Goal: Check status: Check status

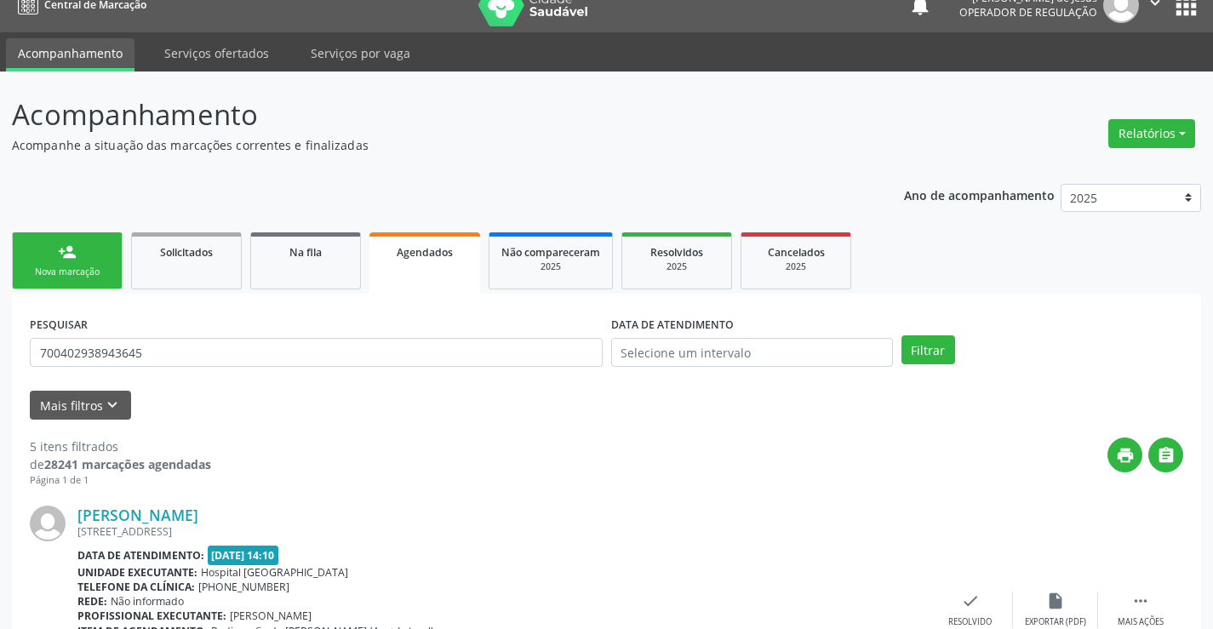
scroll to position [85, 0]
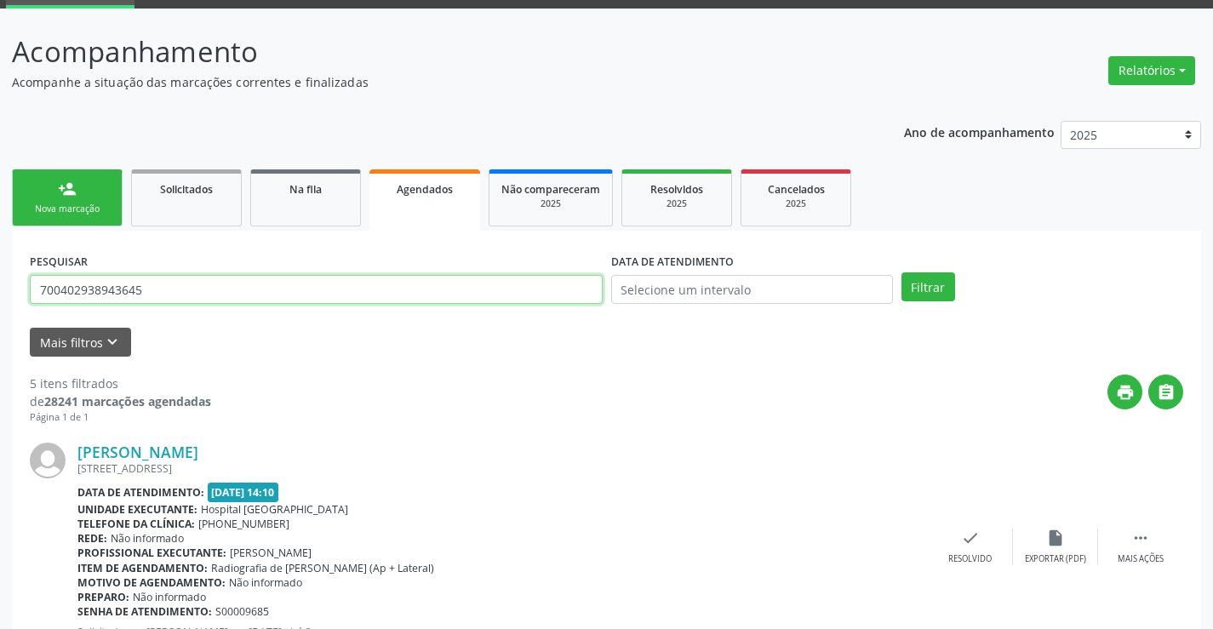
click at [155, 294] on input "700402938943645" at bounding box center [316, 289] width 573 height 29
click at [155, 293] on input "700402938943645" at bounding box center [316, 289] width 573 height 29
type input "[PERSON_NAME]"
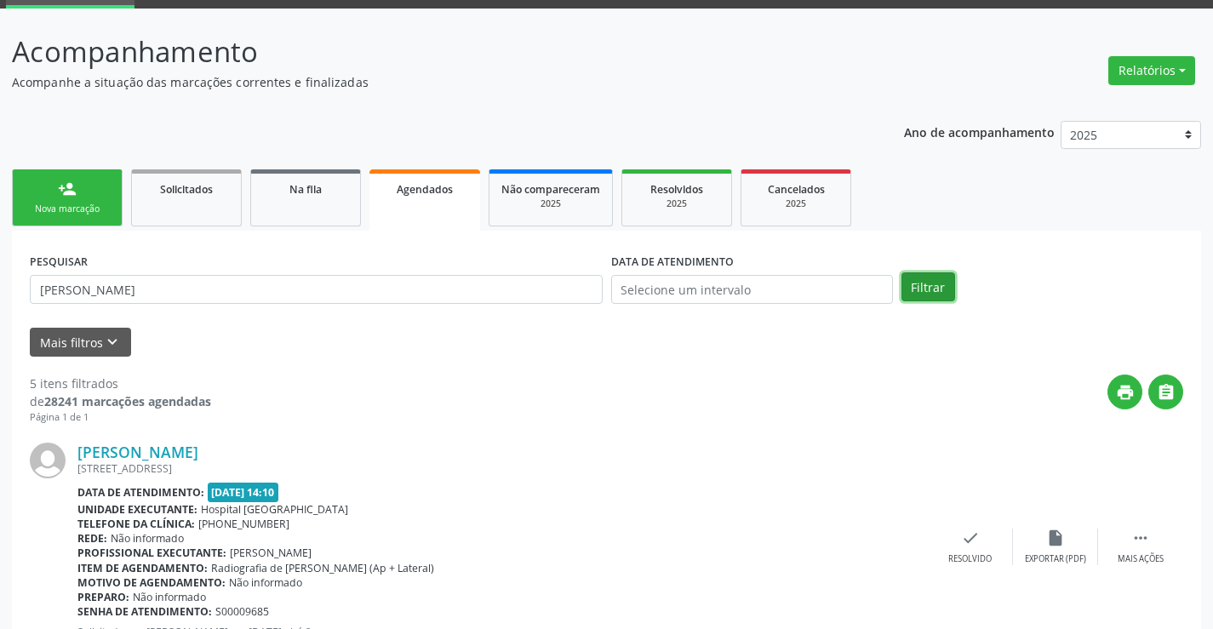
click at [931, 294] on button "Filtrar" at bounding box center [929, 286] width 54 height 29
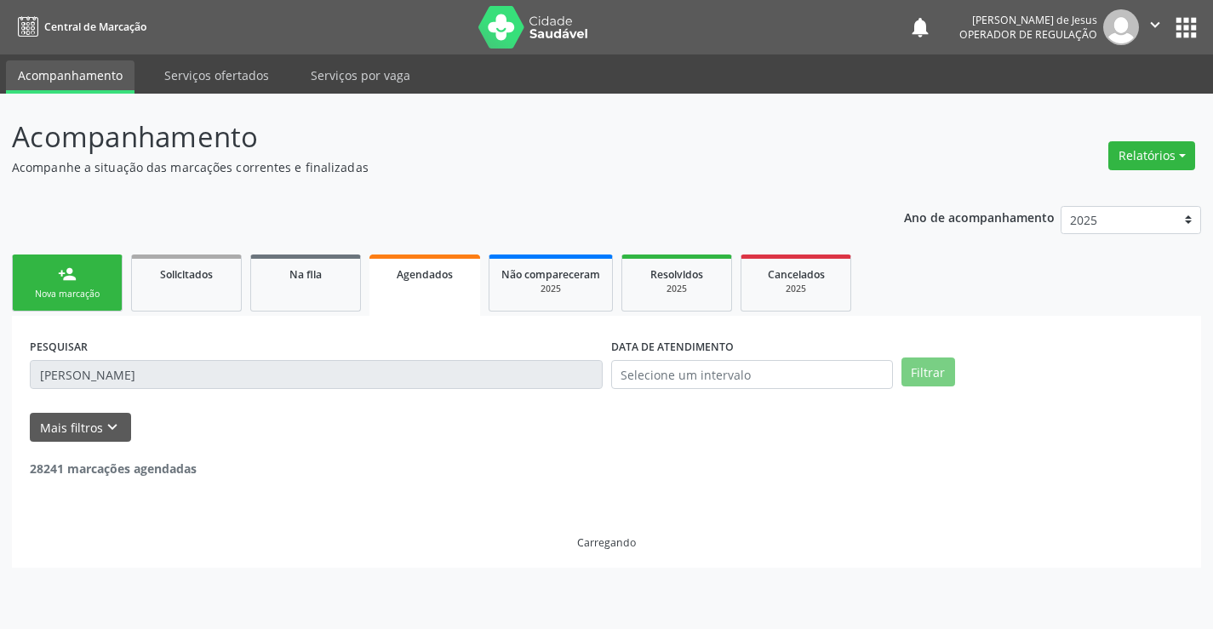
scroll to position [0, 0]
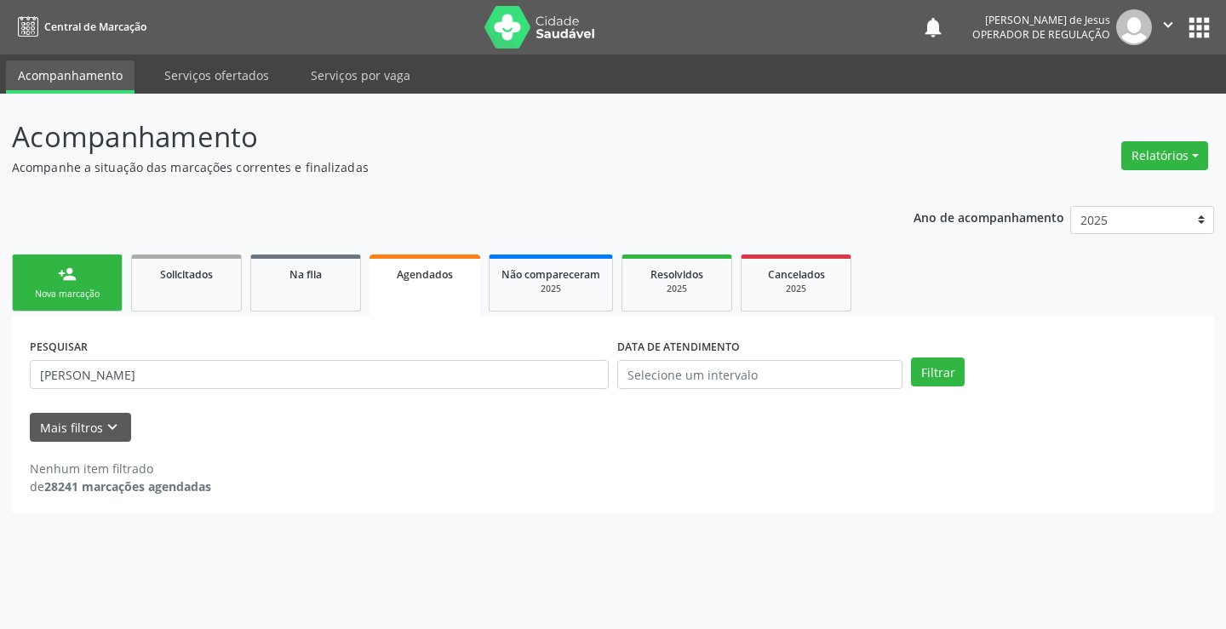
click at [932, 295] on ul "person_add Nova marcação Solicitados Na fila Agendados Não compareceram 2025 Re…" at bounding box center [613, 283] width 1202 height 66
click at [914, 376] on button "Filtrar" at bounding box center [938, 372] width 54 height 29
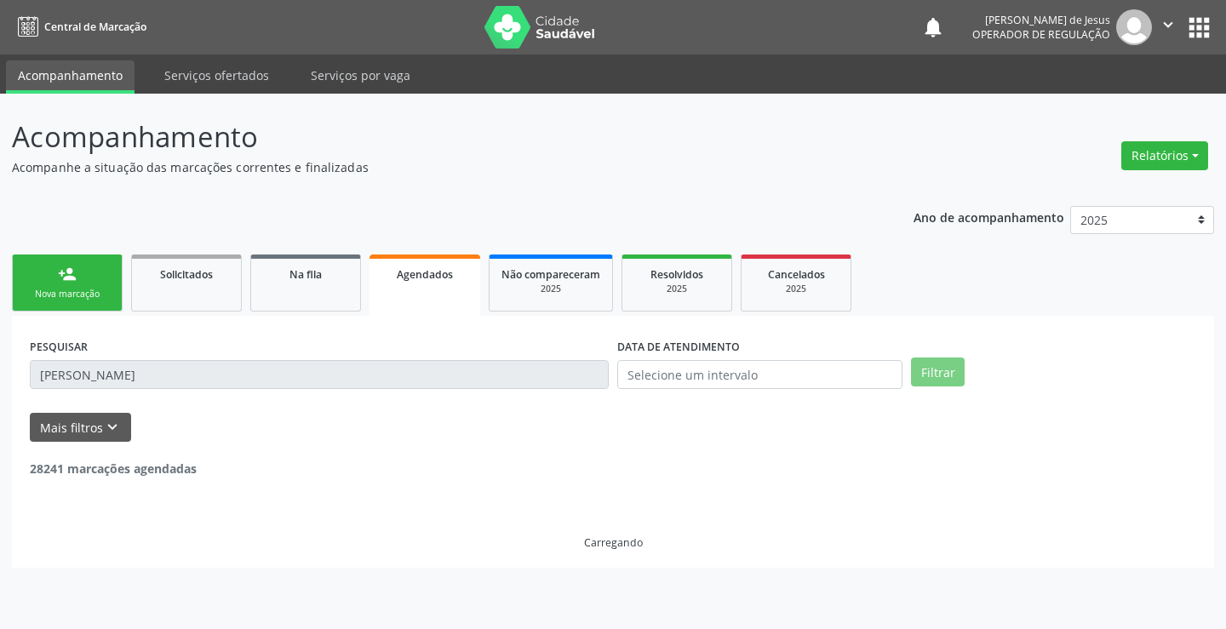
click at [914, 380] on button "Filtrar" at bounding box center [938, 372] width 54 height 29
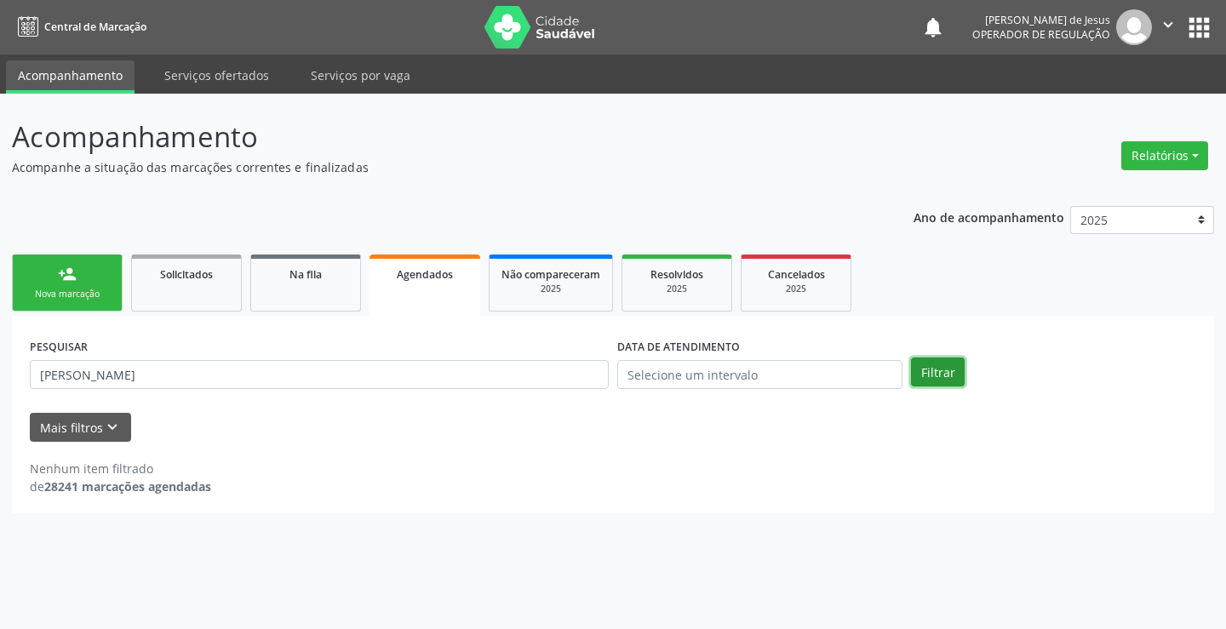
click at [914, 380] on button "Filtrar" at bounding box center [938, 372] width 54 height 29
click at [922, 381] on button "Filtrar" at bounding box center [938, 372] width 54 height 29
click at [939, 372] on button "Filtrar" at bounding box center [938, 372] width 54 height 29
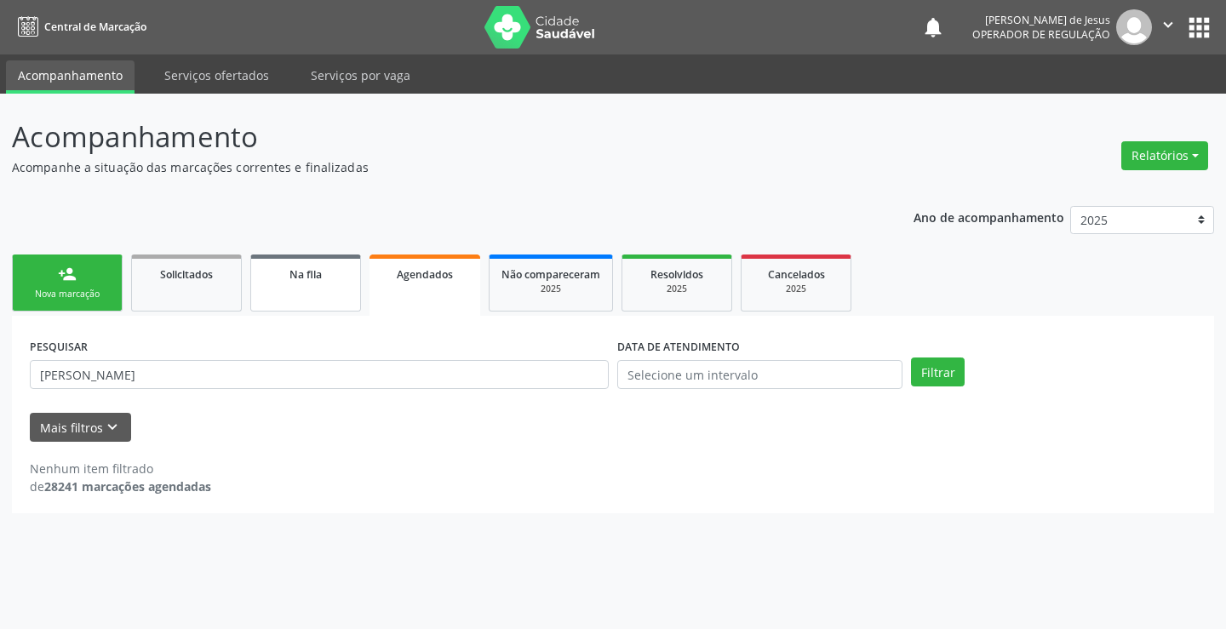
click at [324, 275] on div "Na fila" at bounding box center [305, 274] width 85 height 18
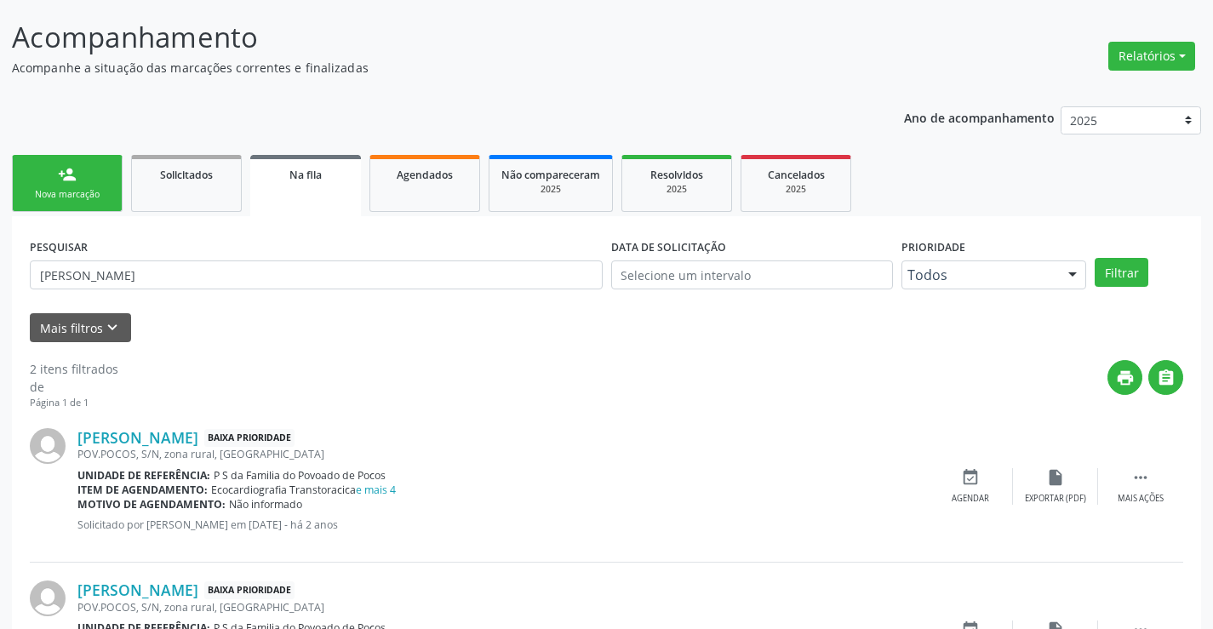
scroll to position [215, 0]
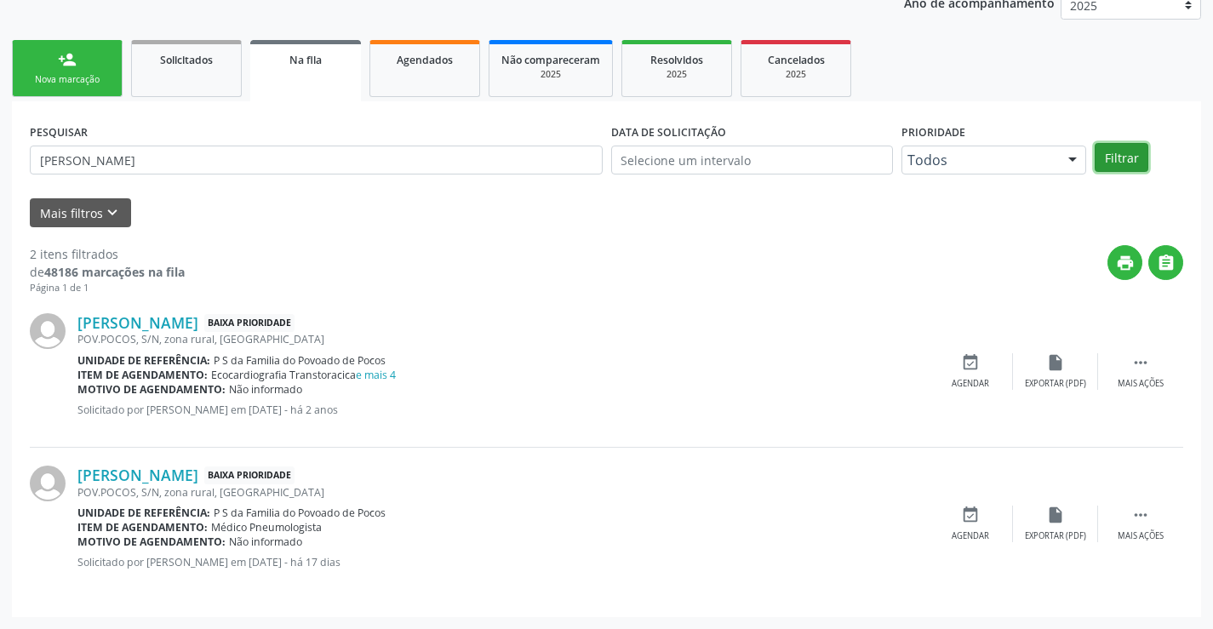
click at [1111, 151] on button "Filtrar" at bounding box center [1122, 157] width 54 height 29
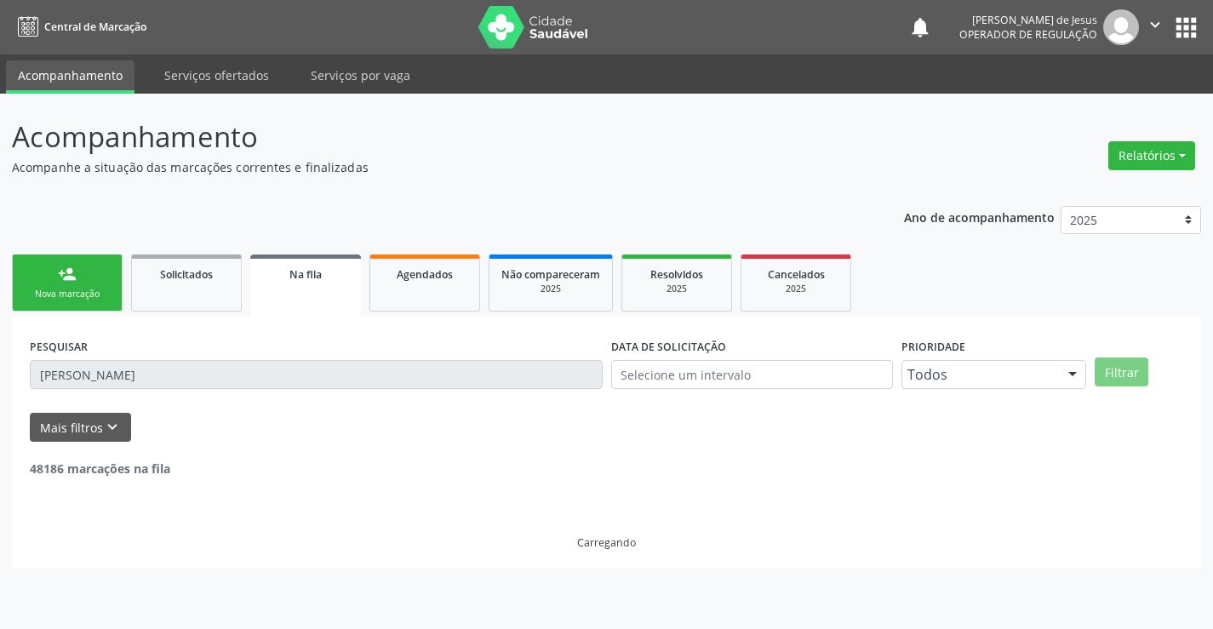
scroll to position [0, 0]
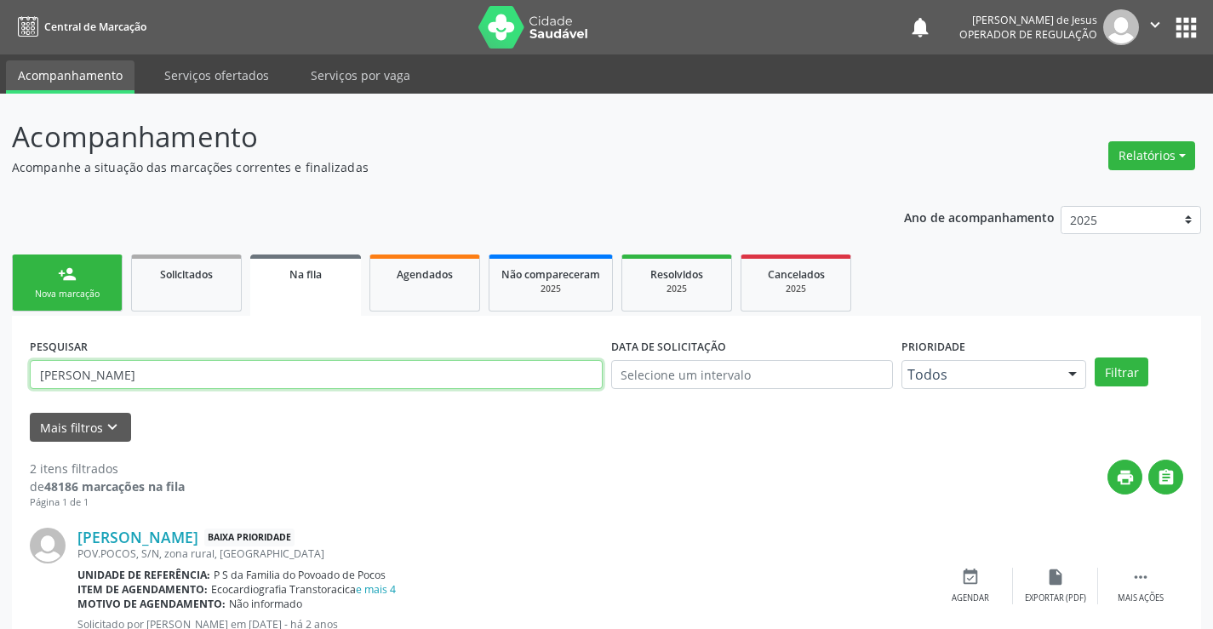
click at [408, 370] on input "[PERSON_NAME]" at bounding box center [316, 374] width 573 height 29
click at [1095, 358] on button "Filtrar" at bounding box center [1122, 372] width 54 height 29
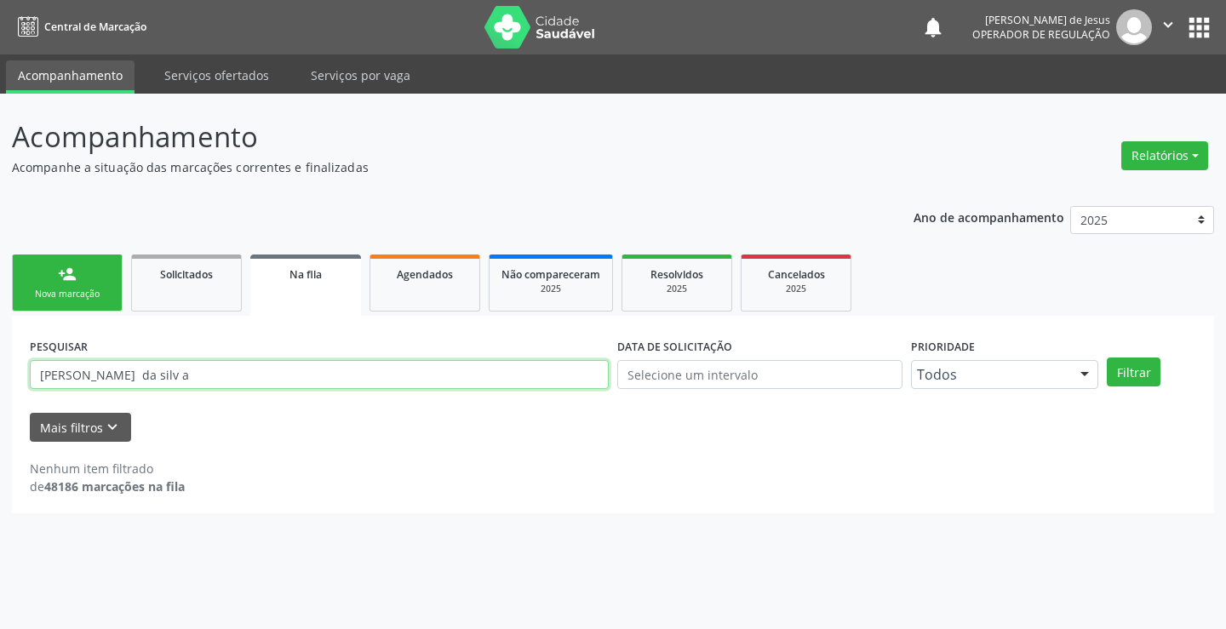
click at [408, 370] on input "[PERSON_NAME] da silv a" at bounding box center [319, 374] width 579 height 29
click at [1107, 358] on button "Filtrar" at bounding box center [1134, 372] width 54 height 29
click at [128, 376] on input "[PERSON_NAME]" at bounding box center [319, 374] width 579 height 29
type input "[PERSON_NAME]"
click at [1107, 358] on button "Filtrar" at bounding box center [1134, 372] width 54 height 29
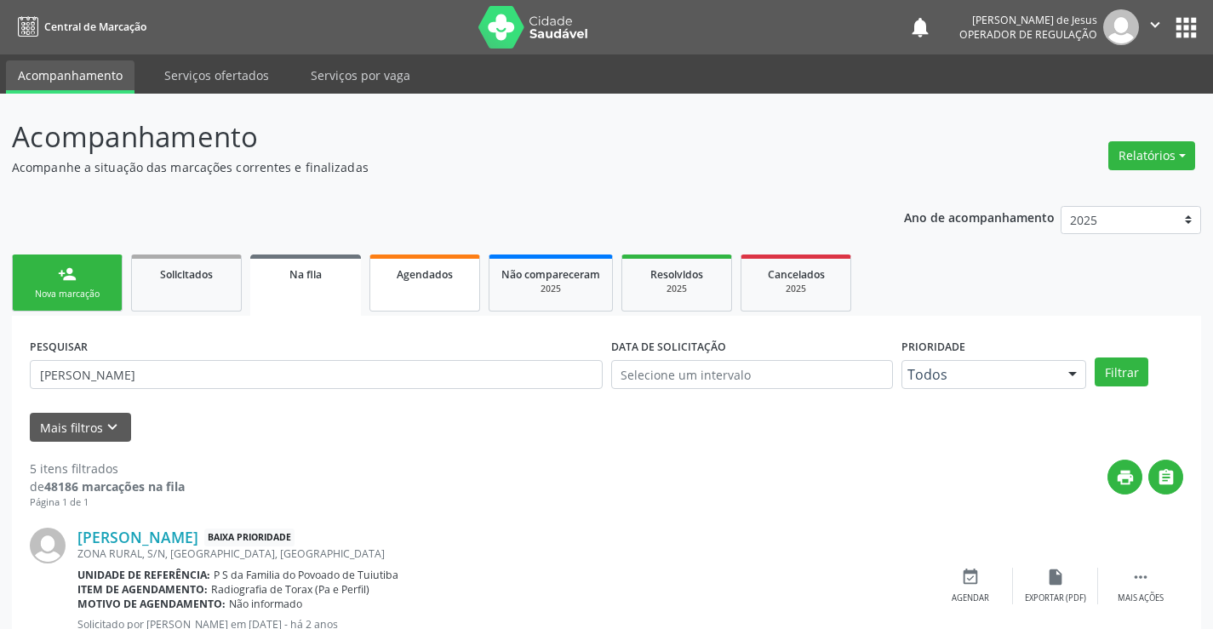
click at [425, 289] on link "Agendados" at bounding box center [425, 283] width 111 height 57
select select "8"
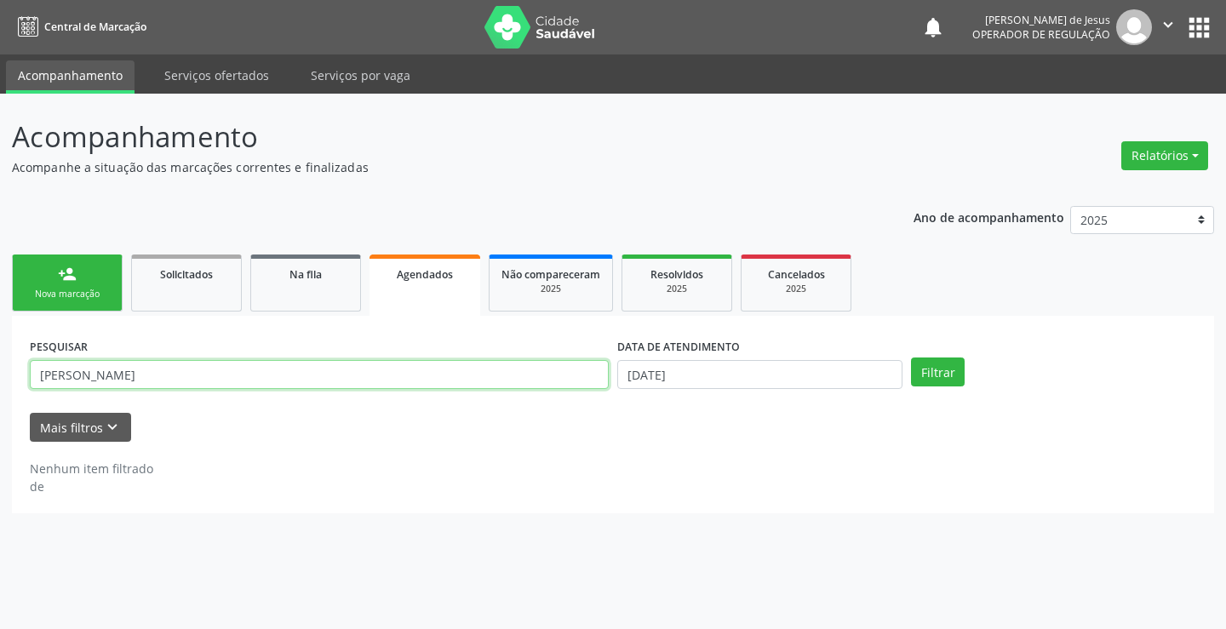
click at [302, 373] on input "[PERSON_NAME]" at bounding box center [319, 374] width 579 height 29
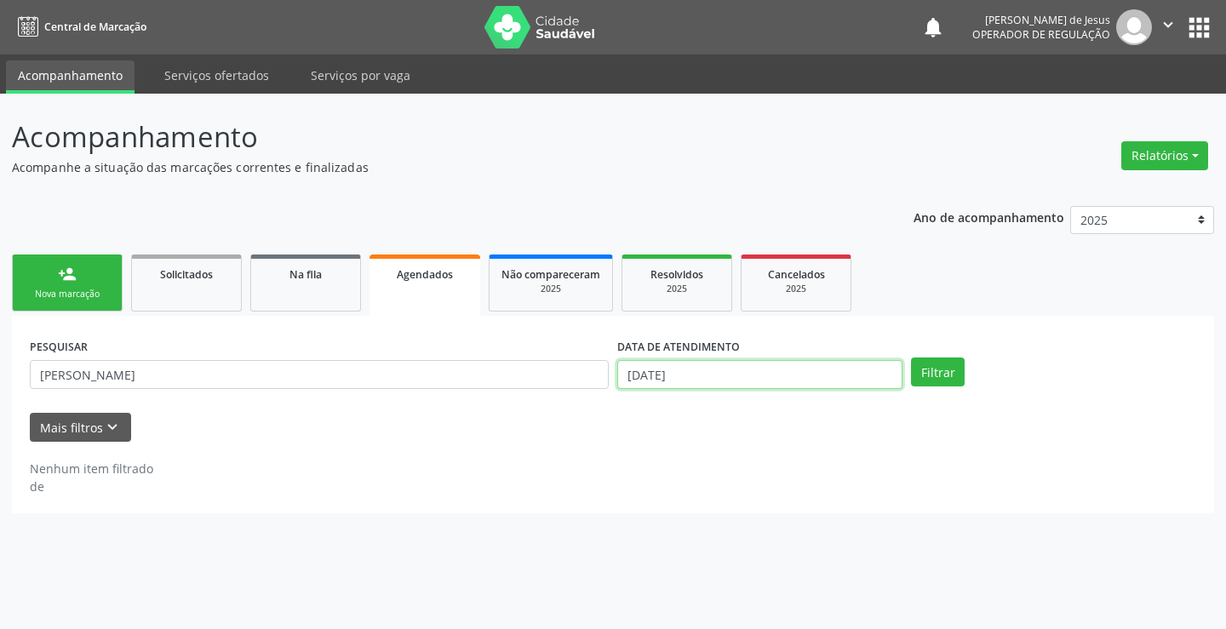
click at [829, 383] on input "[DATE]" at bounding box center [759, 374] width 285 height 29
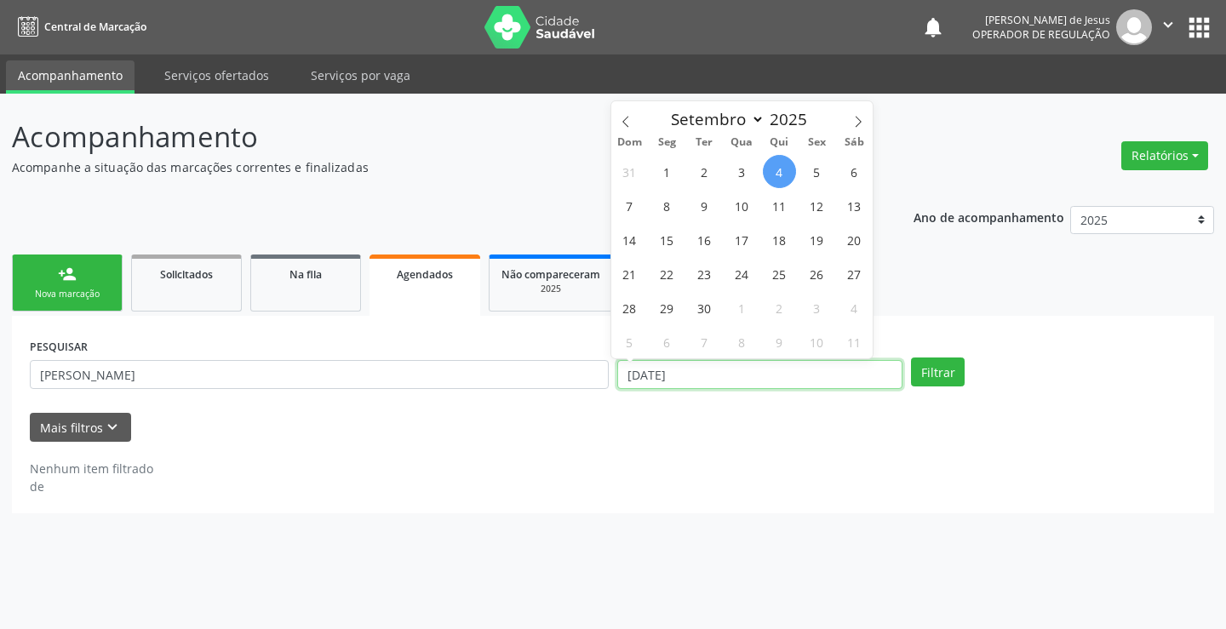
click at [829, 383] on input "[DATE]" at bounding box center [759, 374] width 285 height 29
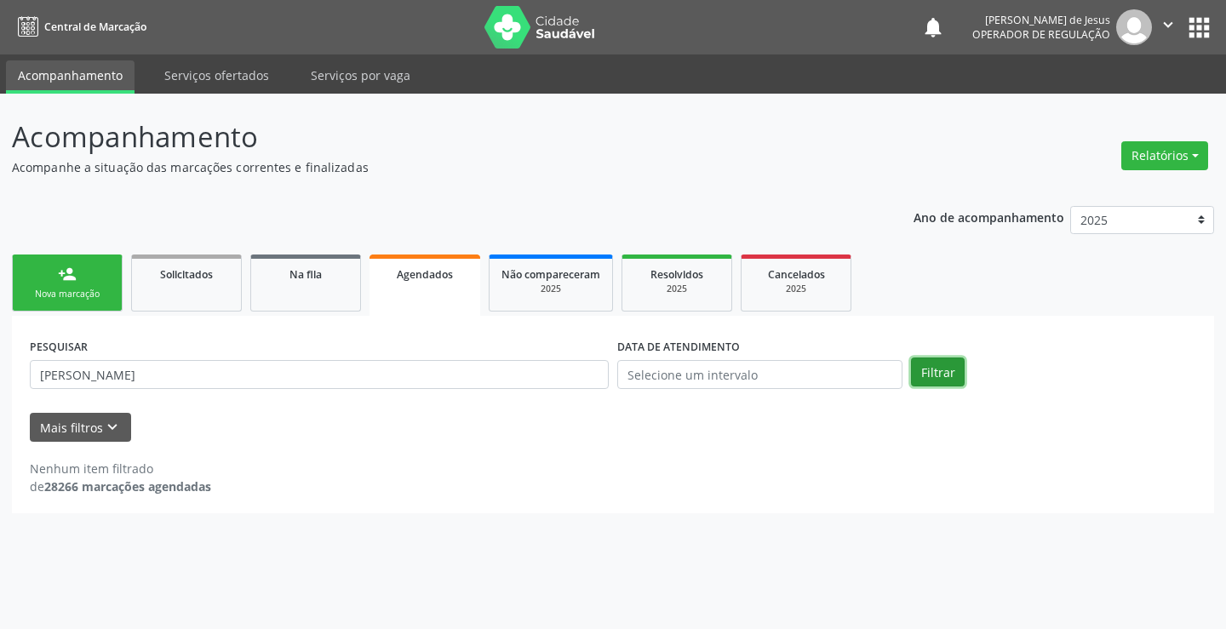
click at [931, 373] on button "Filtrar" at bounding box center [938, 372] width 54 height 29
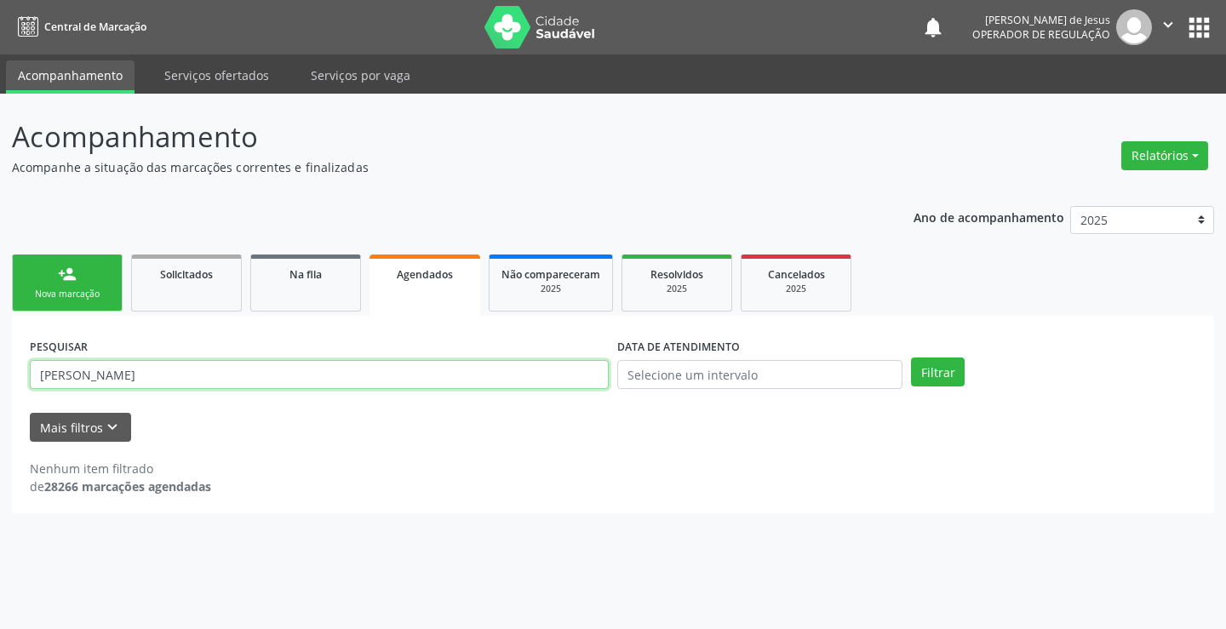
click at [284, 367] on input "[PERSON_NAME]" at bounding box center [319, 374] width 579 height 29
click at [286, 366] on input "[PERSON_NAME]" at bounding box center [319, 374] width 579 height 29
click at [288, 365] on input "[PERSON_NAME]" at bounding box center [319, 374] width 579 height 29
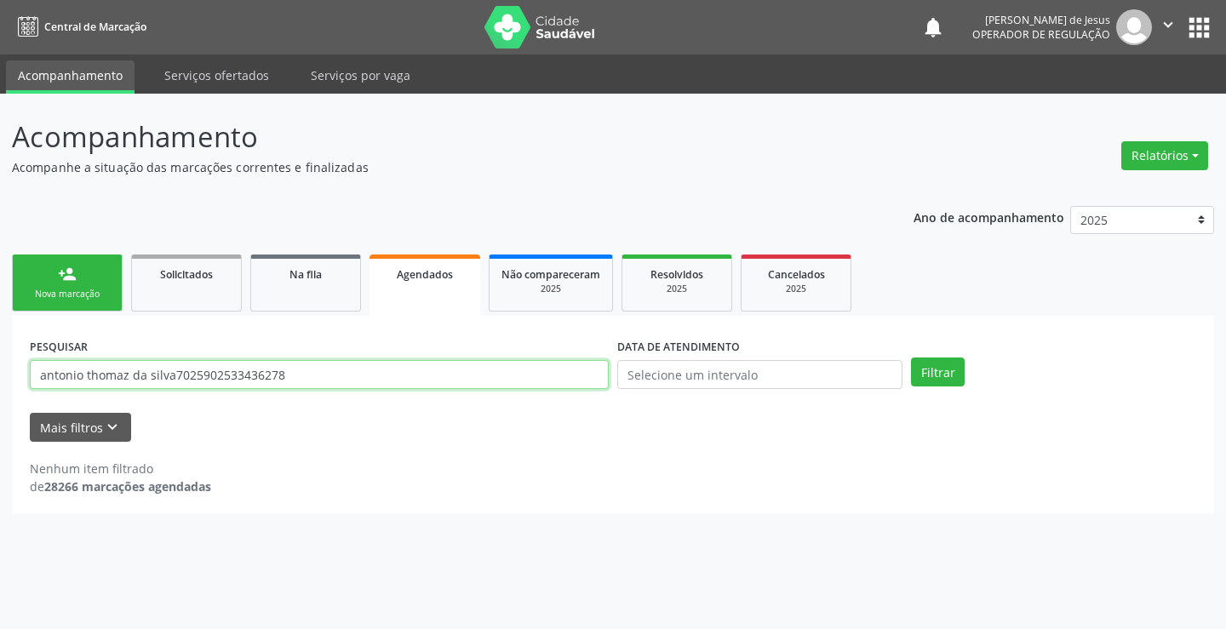
type input "antonio thomaz da silva702590253343627"
click at [288, 364] on input "antonio thomaz da silva702590253343627" at bounding box center [319, 374] width 579 height 29
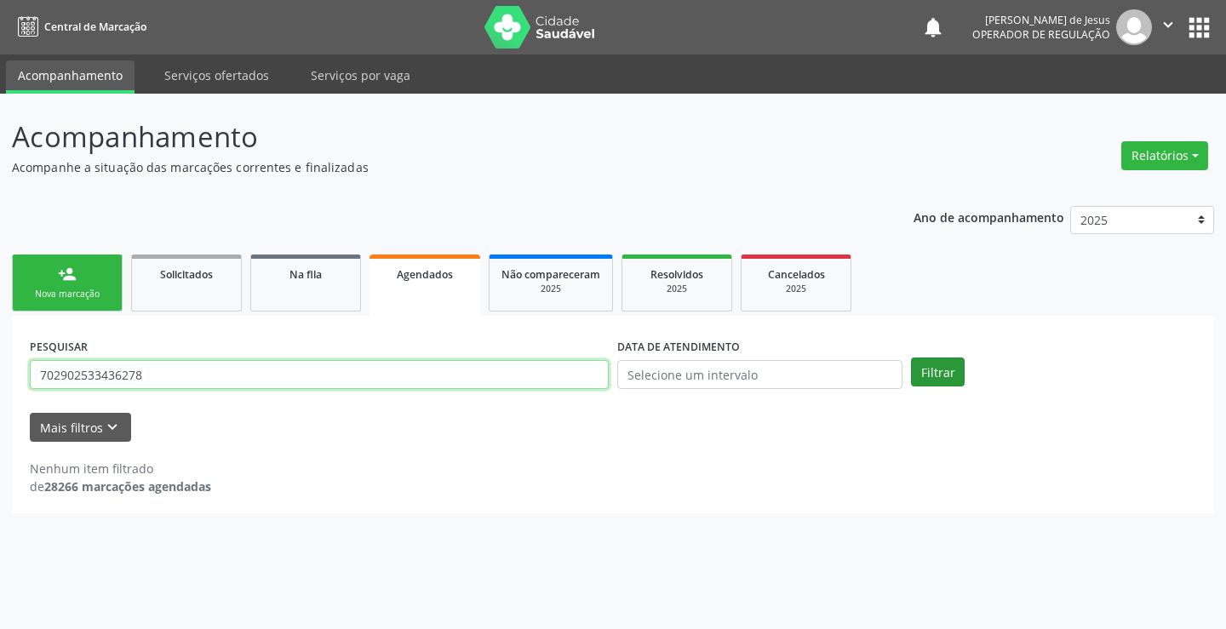
type input "702902533436278"
click at [941, 370] on button "Filtrar" at bounding box center [938, 372] width 54 height 29
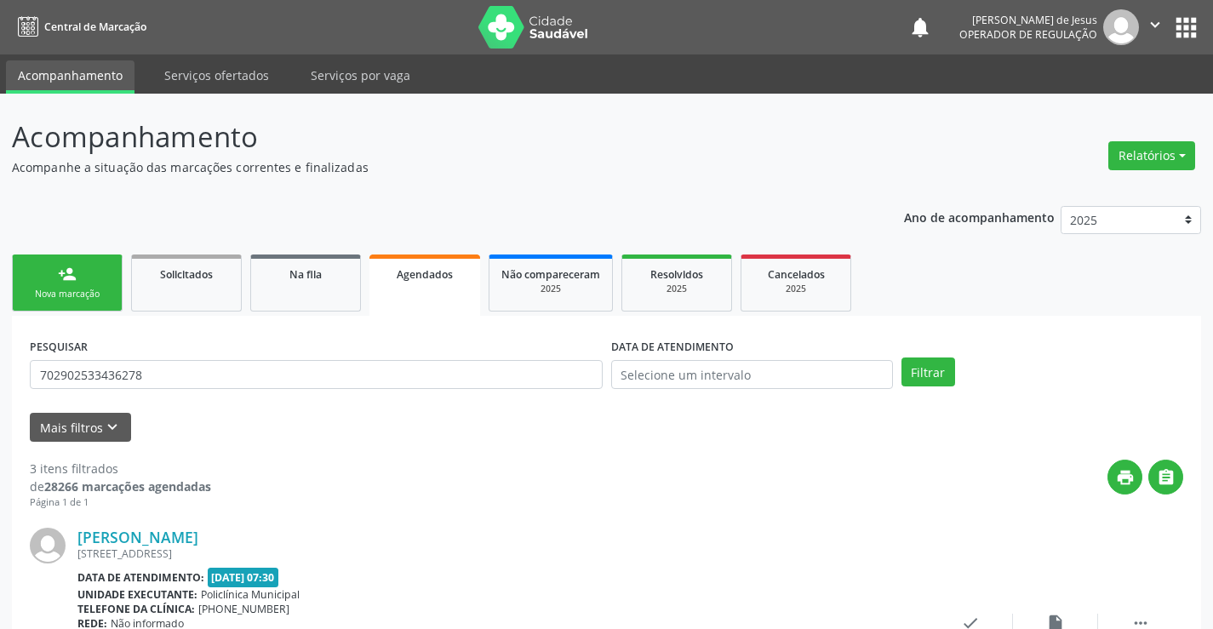
click at [1151, 17] on icon "" at bounding box center [1155, 24] width 19 height 19
click at [1126, 106] on link "Sair" at bounding box center [1111, 104] width 117 height 24
